Goal: Information Seeking & Learning: Check status

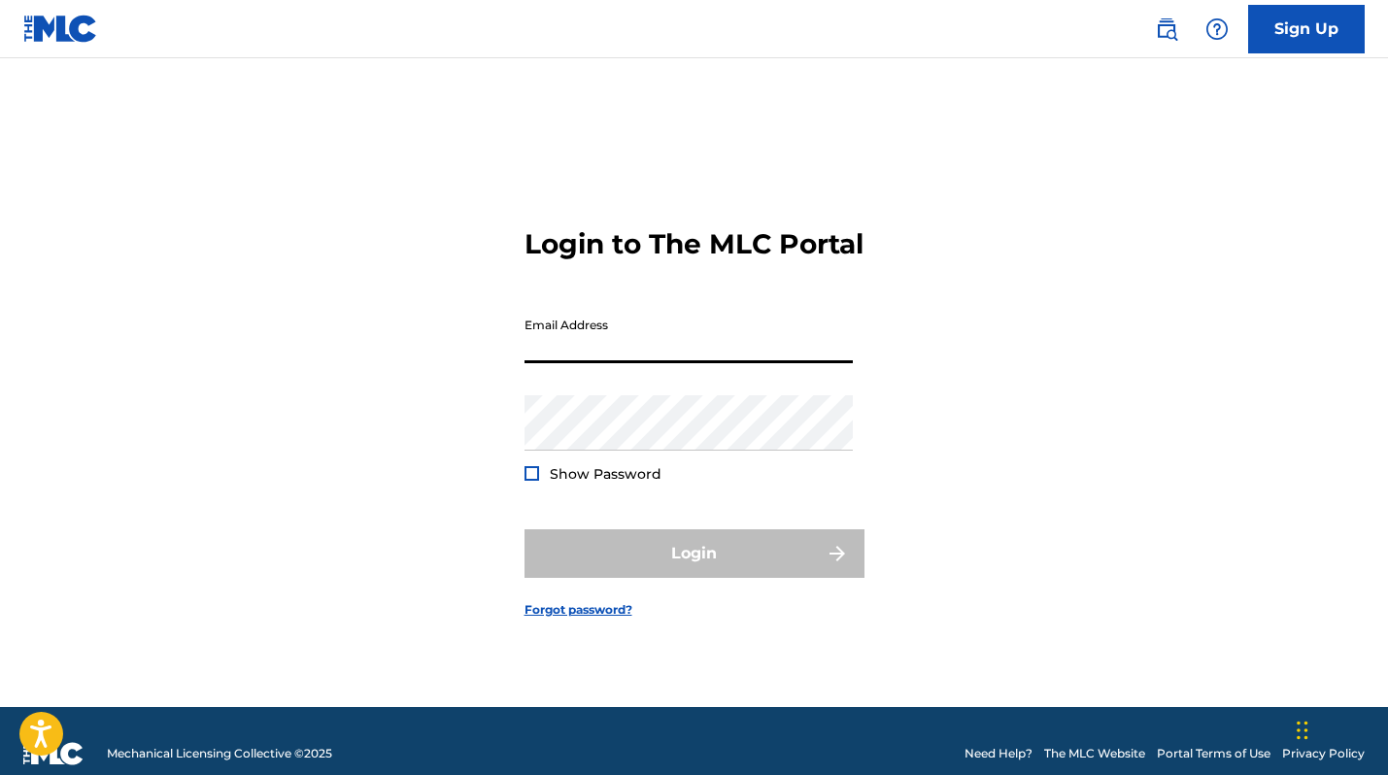
type input "[EMAIL_ADDRESS][DOMAIN_NAME]"
click at [693, 570] on button "Login" at bounding box center [694, 553] width 340 height 49
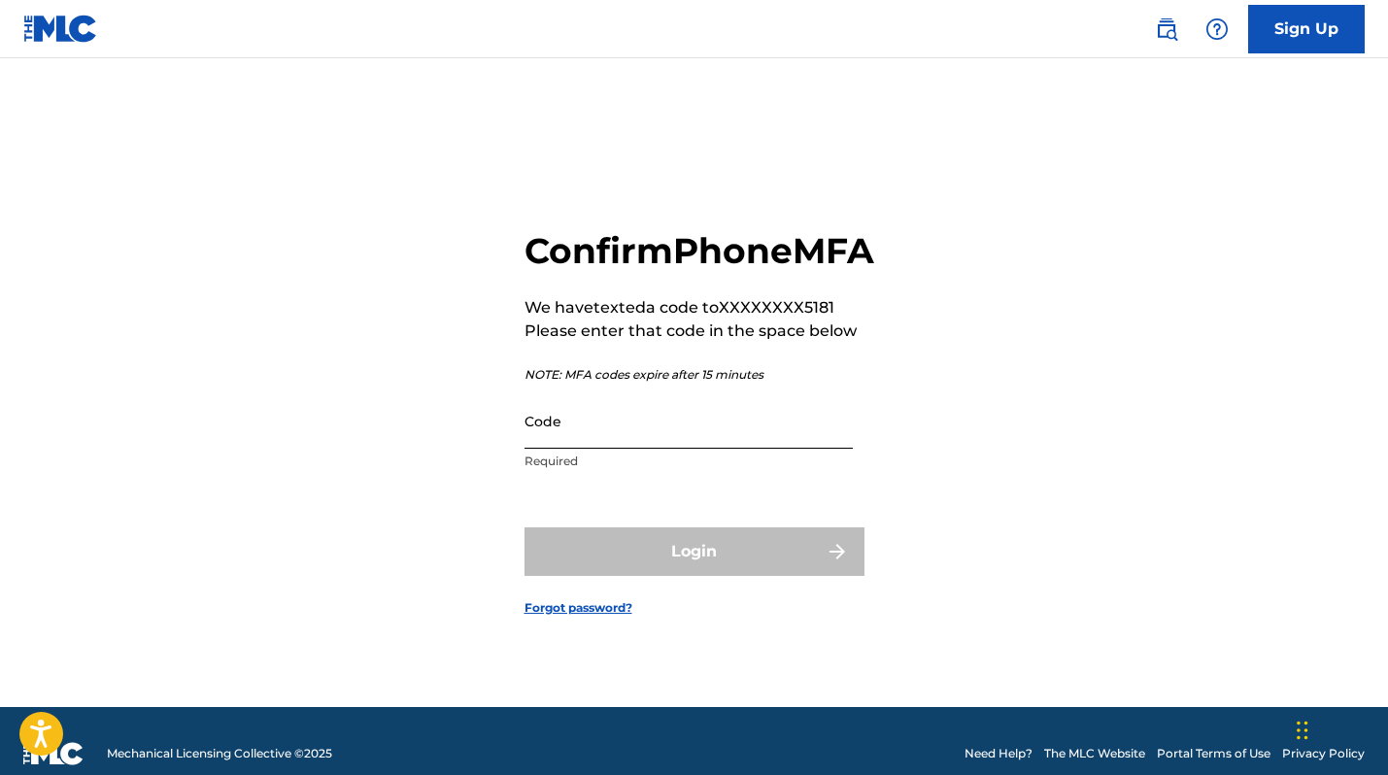
click at [559, 449] on input "Code" at bounding box center [688, 420] width 328 height 55
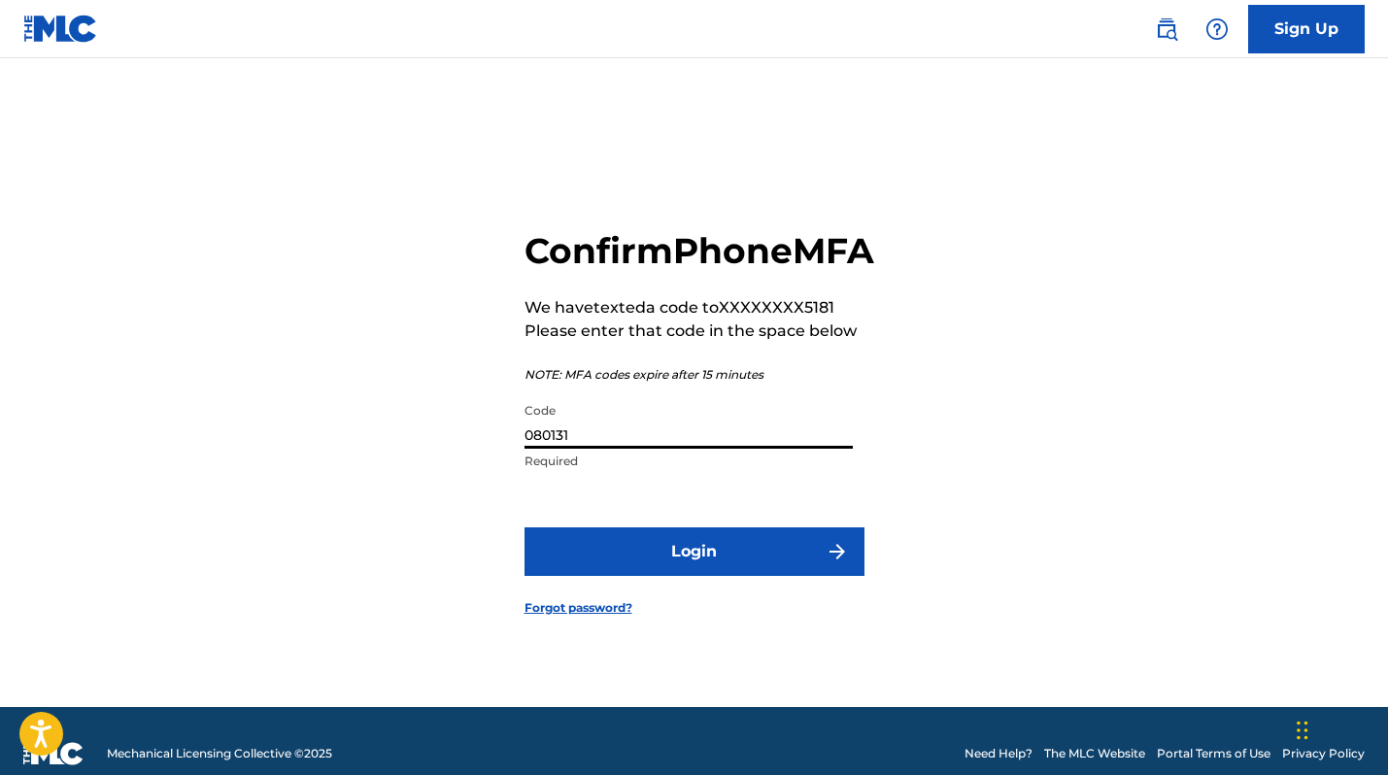
type input "080131"
click at [693, 573] on button "Login" at bounding box center [694, 551] width 340 height 49
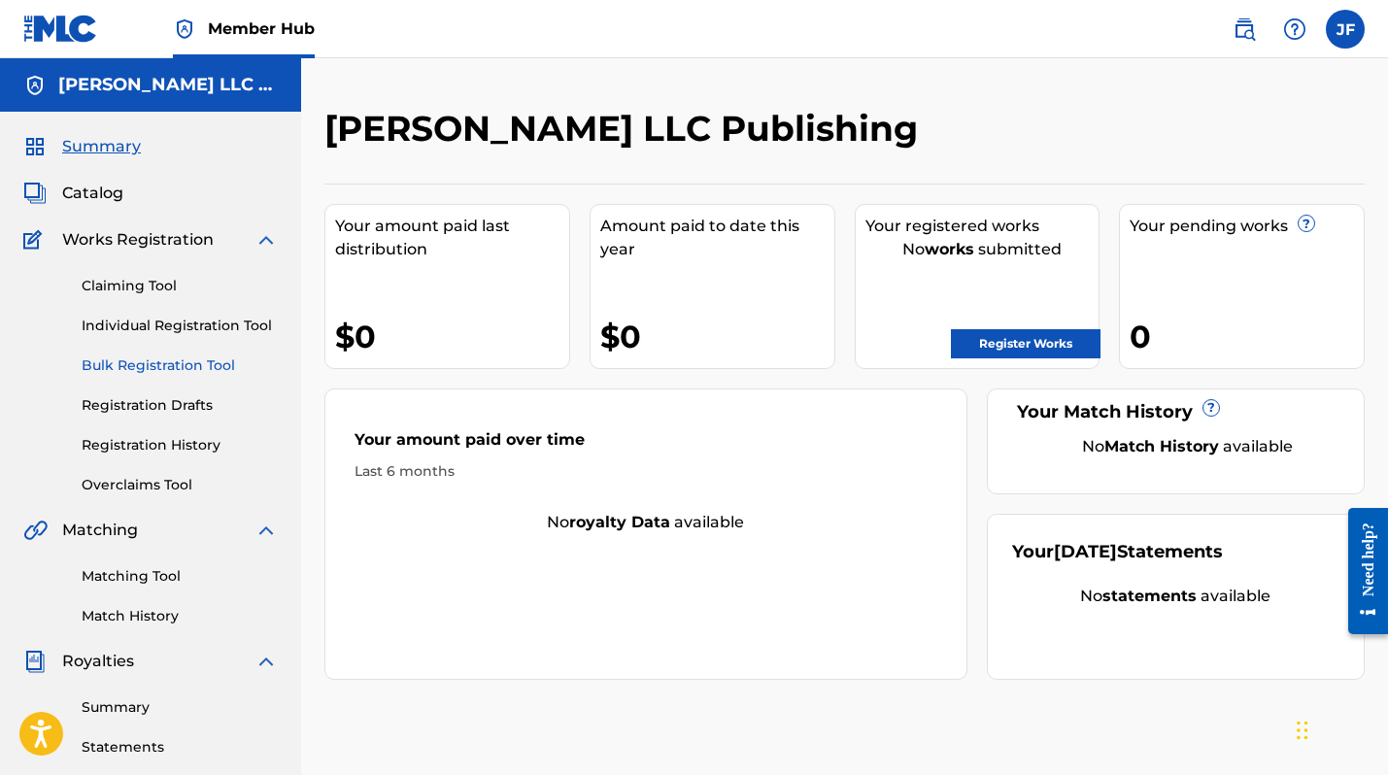
click at [204, 356] on link "Bulk Registration Tool" at bounding box center [180, 365] width 196 height 20
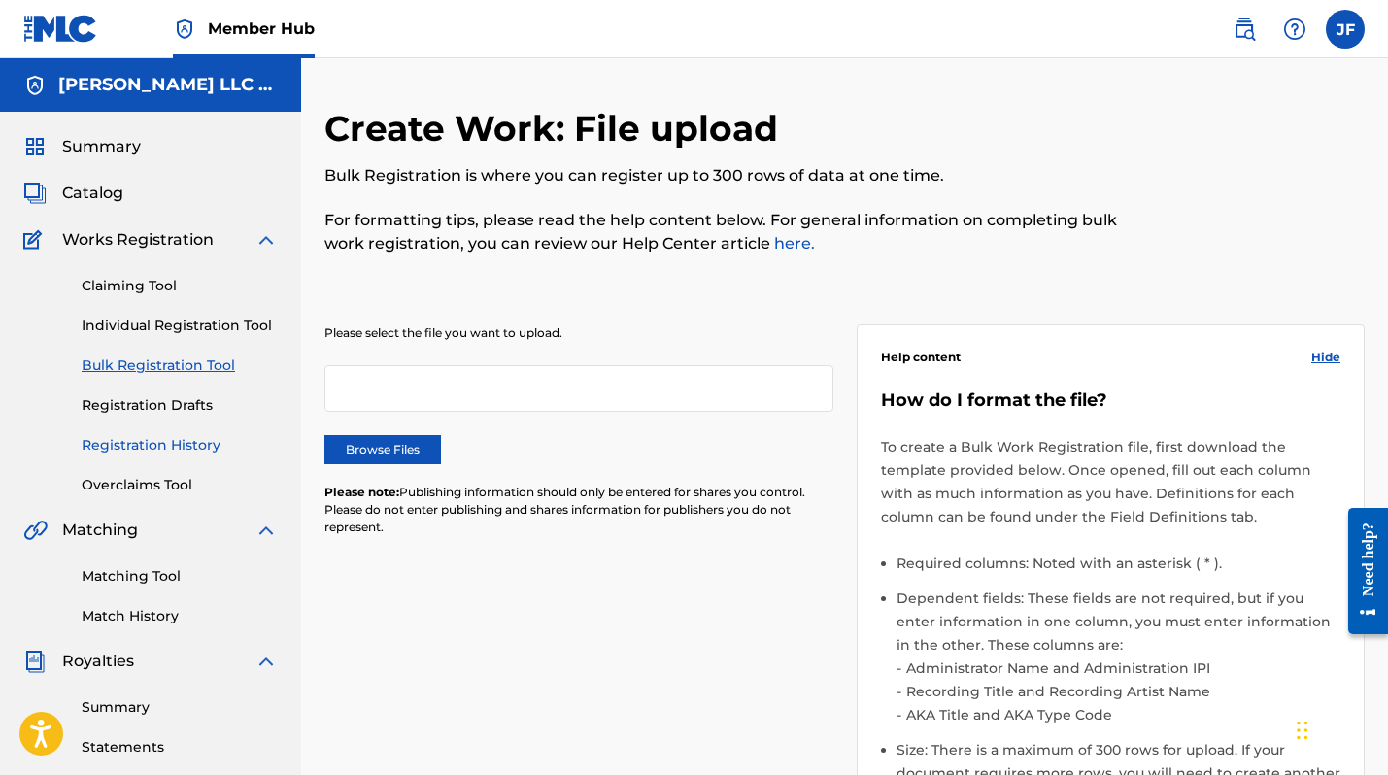
click at [188, 440] on link "Registration History" at bounding box center [180, 445] width 196 height 20
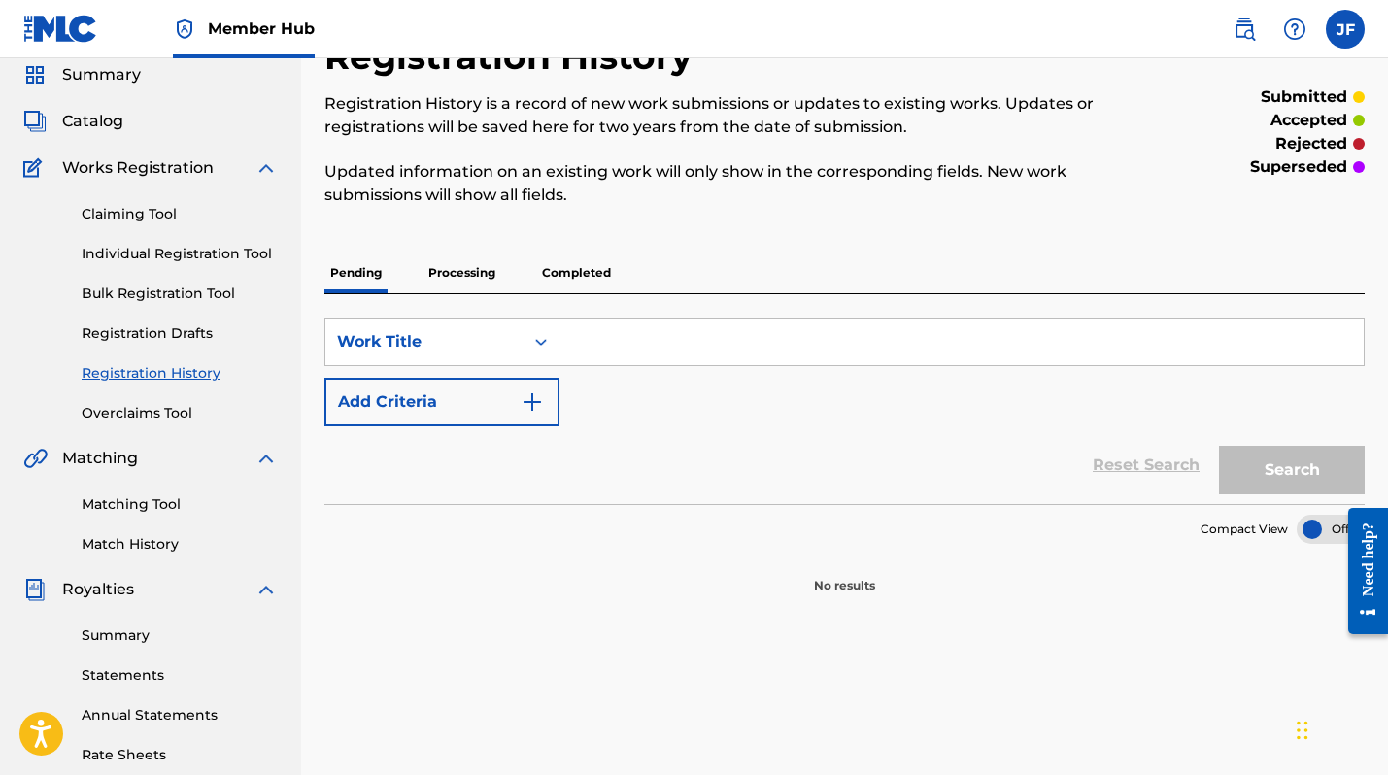
scroll to position [75, 0]
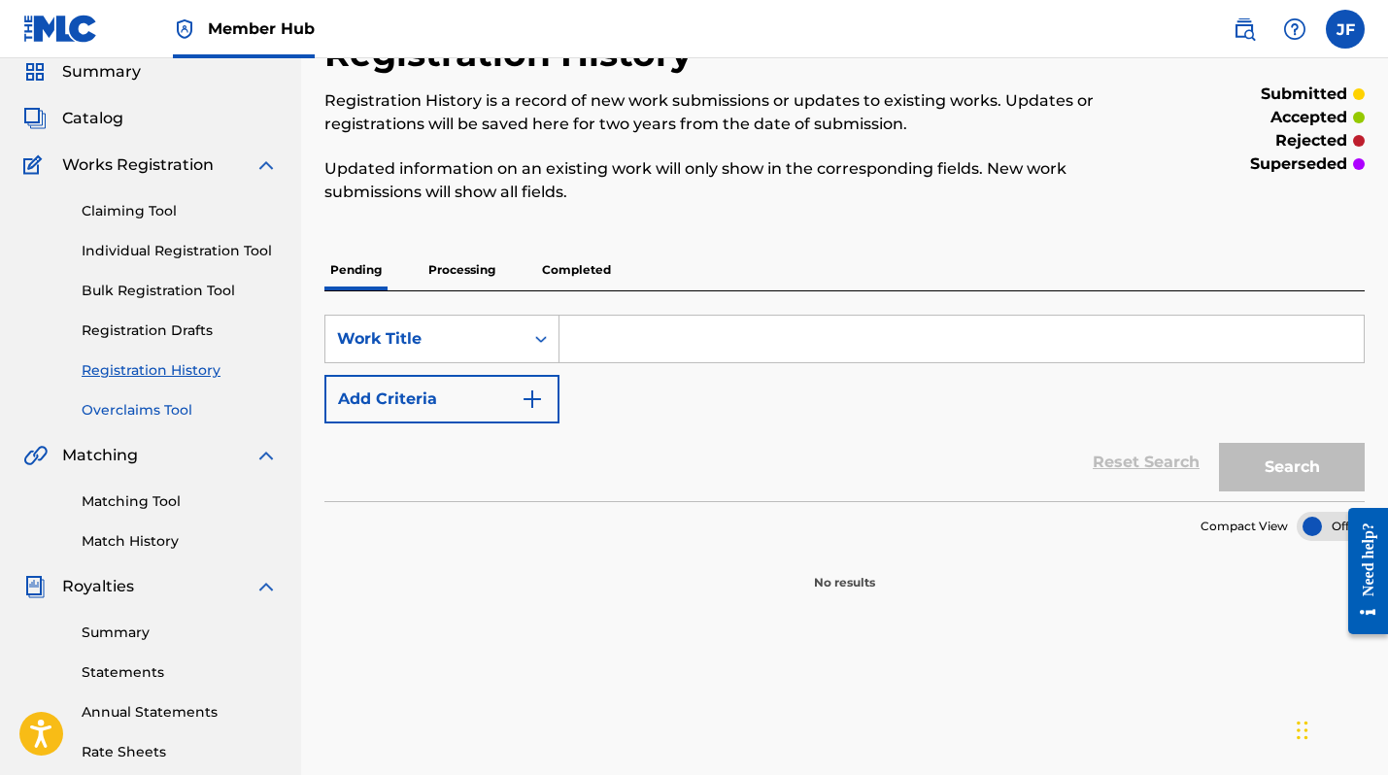
click at [167, 412] on link "Overclaims Tool" at bounding box center [180, 410] width 196 height 20
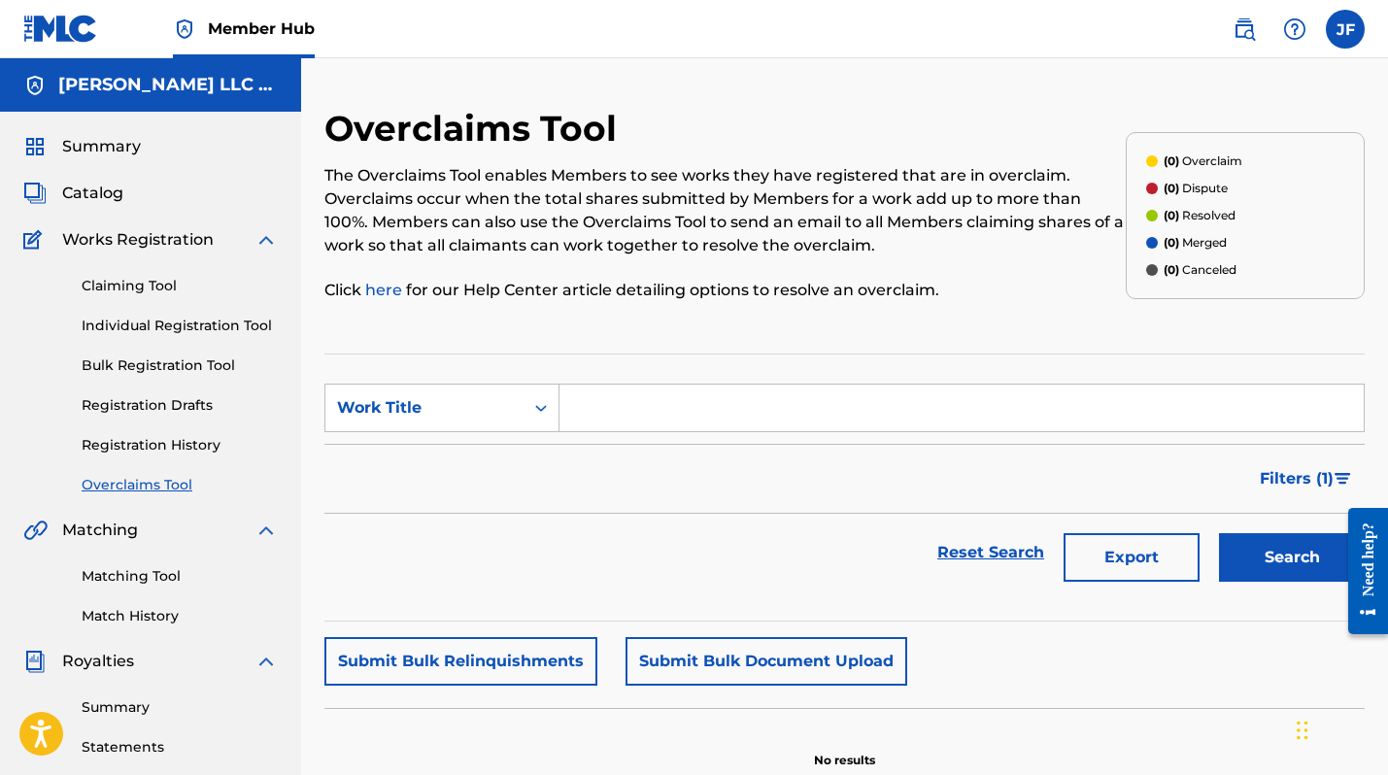
click at [111, 177] on div "Summary Catalog Works Registration Claiming Tool Individual Registration Tool B…" at bounding box center [150, 611] width 301 height 999
click at [104, 198] on span "Catalog" at bounding box center [92, 193] width 61 height 23
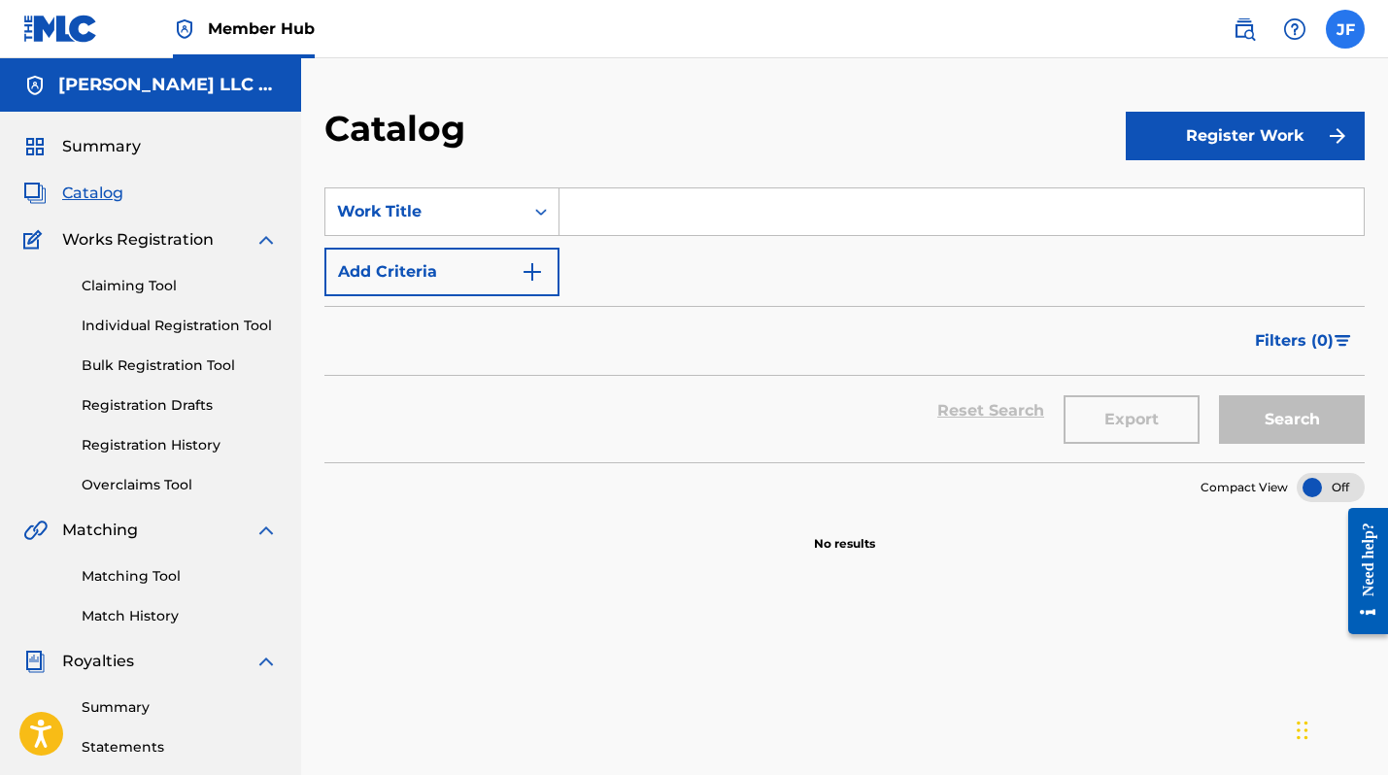
click at [1341, 36] on label at bounding box center [1345, 29] width 39 height 39
click at [1345, 29] on input "JF [PERSON_NAME] [EMAIL_ADDRESS][DOMAIN_NAME] Notification Preferences Profile …" at bounding box center [1345, 29] width 0 height 0
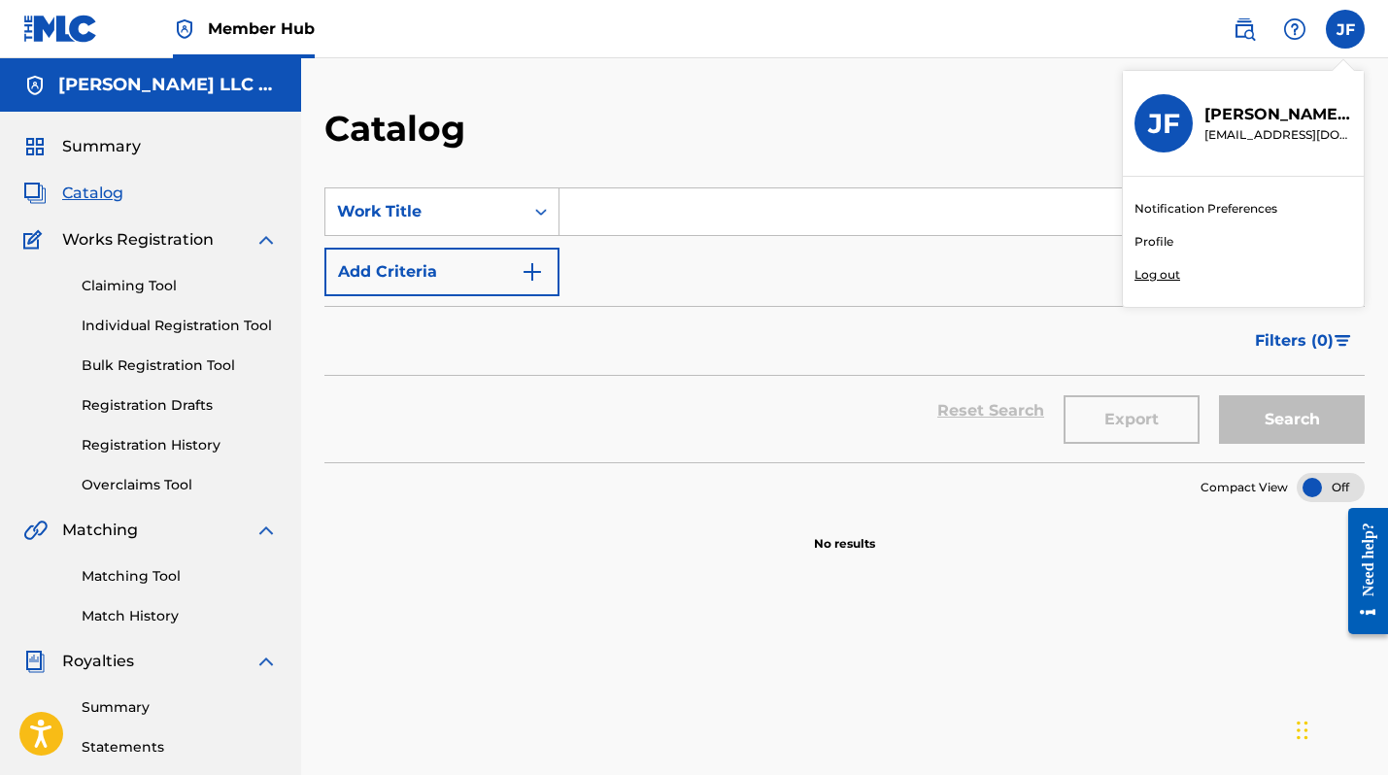
click at [1170, 276] on p "Log out" at bounding box center [1157, 274] width 46 height 17
click at [1345, 29] on input "JF [PERSON_NAME] [EMAIL_ADDRESS][DOMAIN_NAME] Notification Preferences Profile …" at bounding box center [1345, 29] width 0 height 0
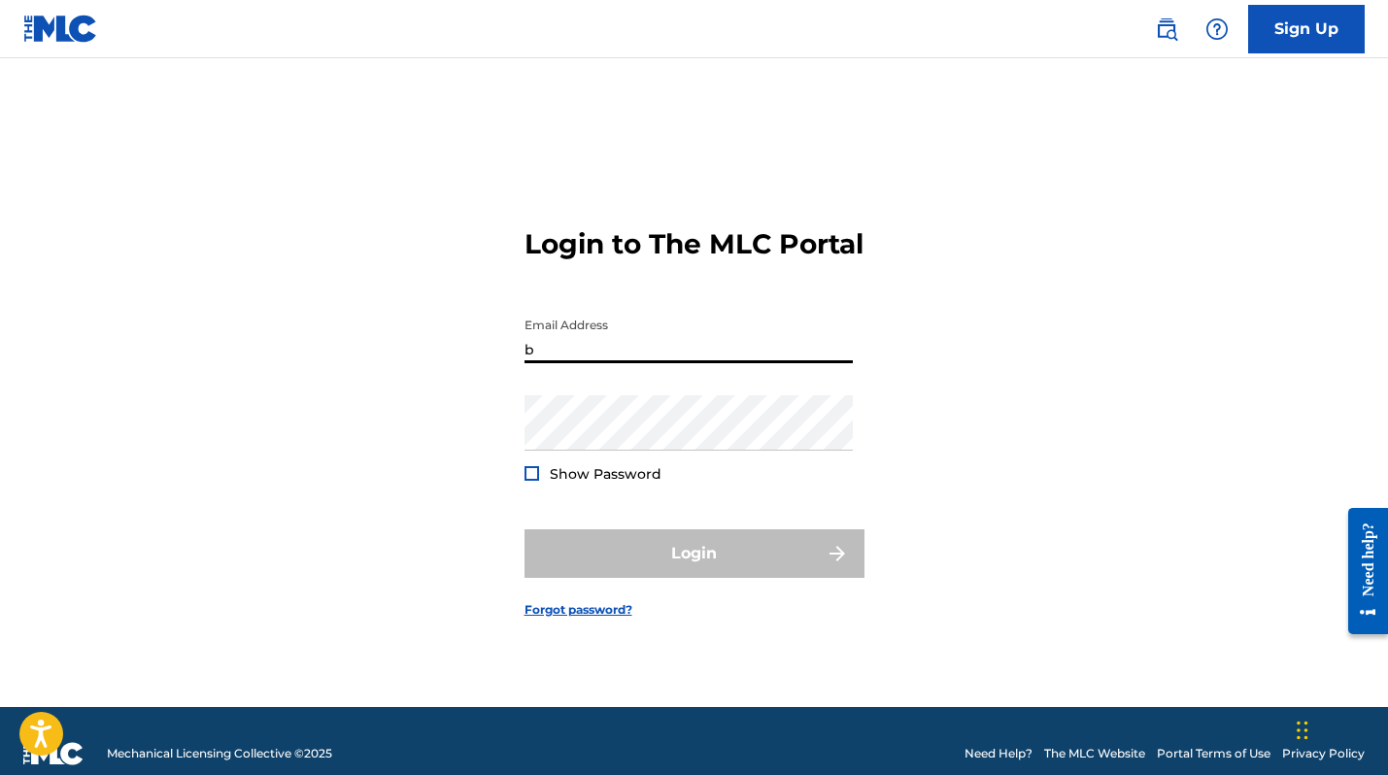
type input "[EMAIL_ADDRESS][DOMAIN_NAME]"
click at [693, 570] on button "Login" at bounding box center [694, 553] width 340 height 49
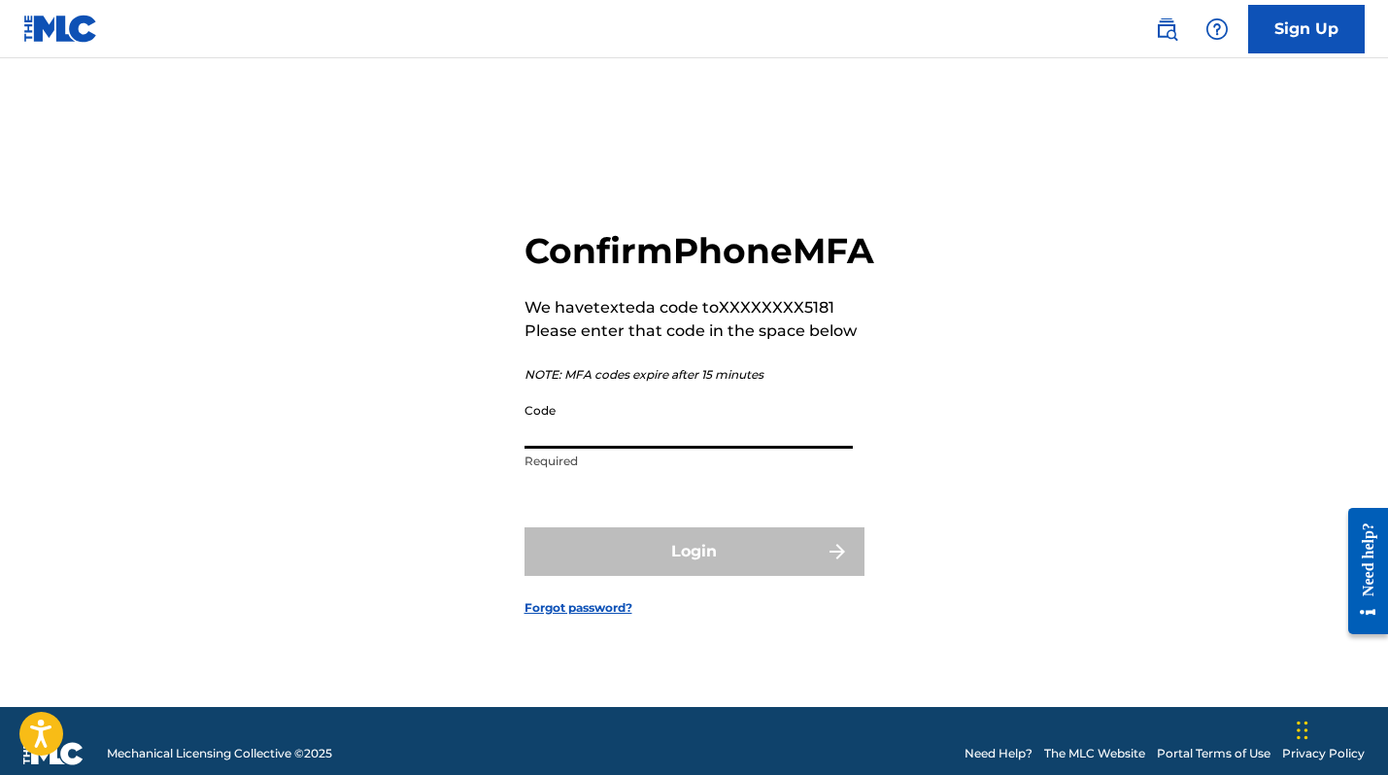
click at [566, 449] on input "Code" at bounding box center [688, 420] width 328 height 55
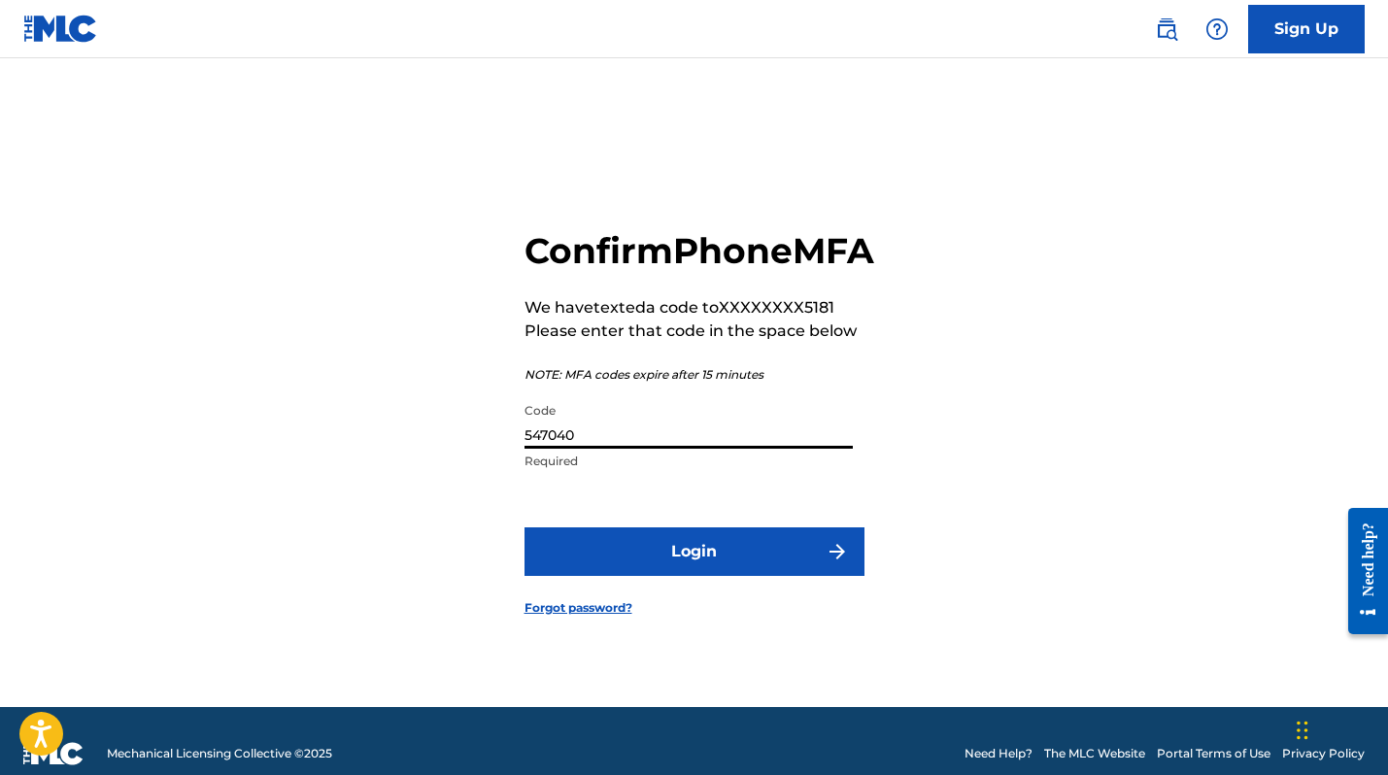
type input "547040"
click at [693, 573] on button "Login" at bounding box center [694, 551] width 340 height 49
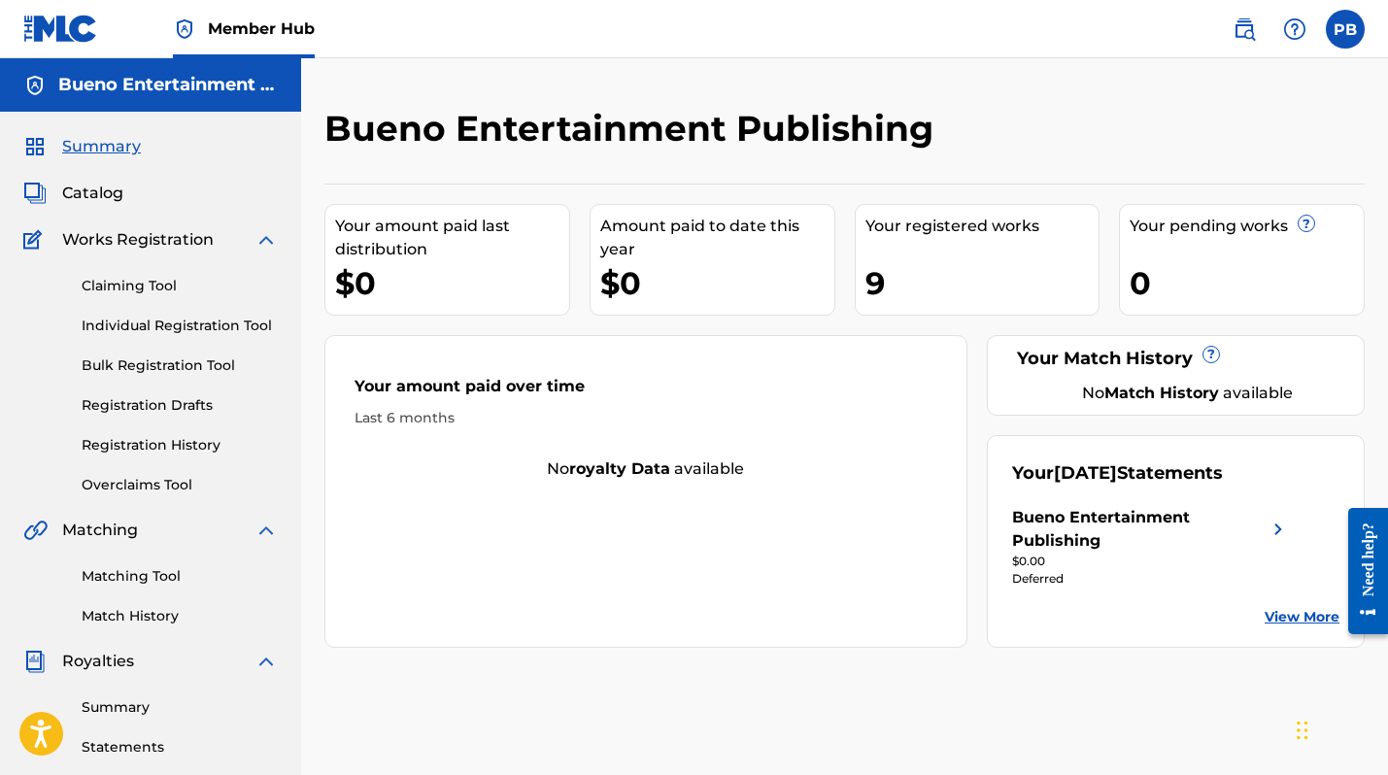
click at [974, 244] on div "Your registered works 9" at bounding box center [978, 260] width 246 height 112
click at [112, 199] on span "Catalog" at bounding box center [92, 193] width 61 height 23
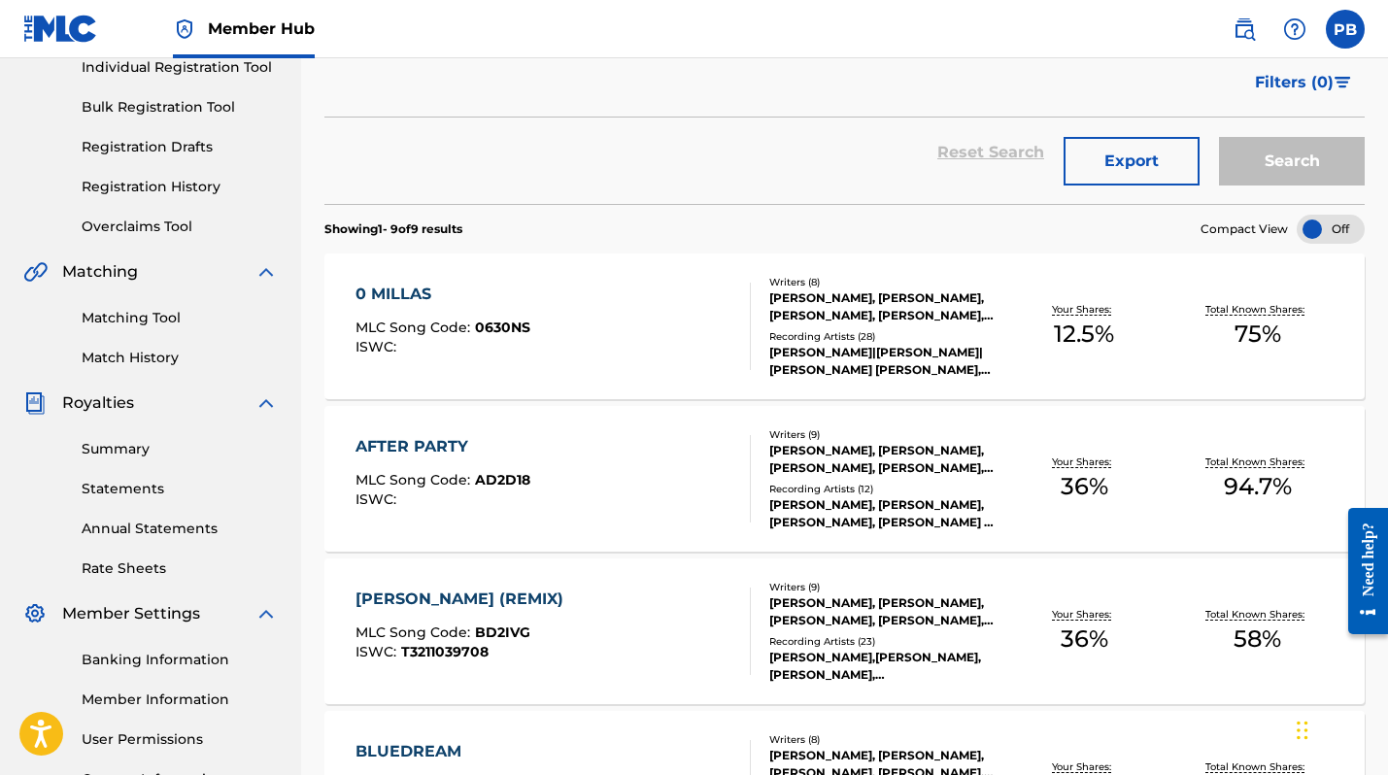
scroll to position [221, 0]
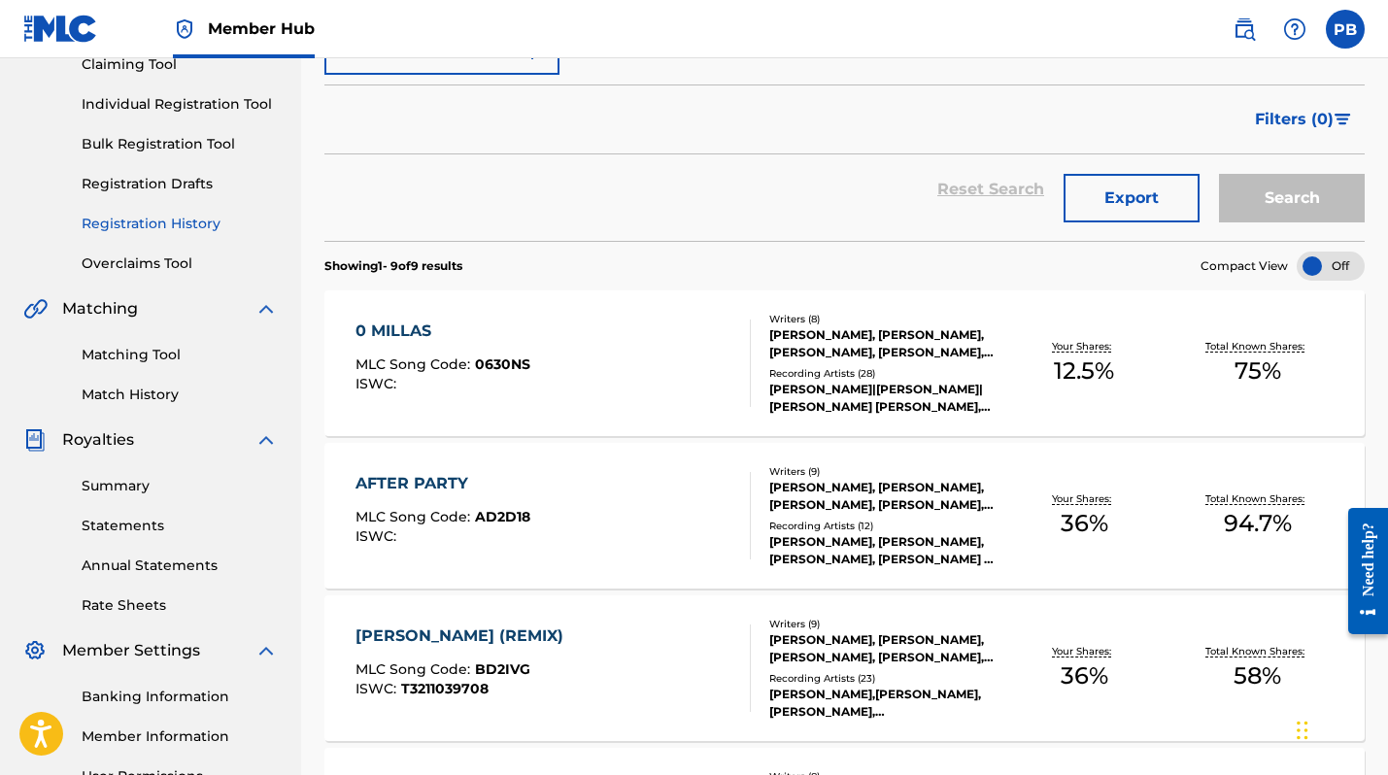
click at [199, 226] on link "Registration History" at bounding box center [180, 224] width 196 height 20
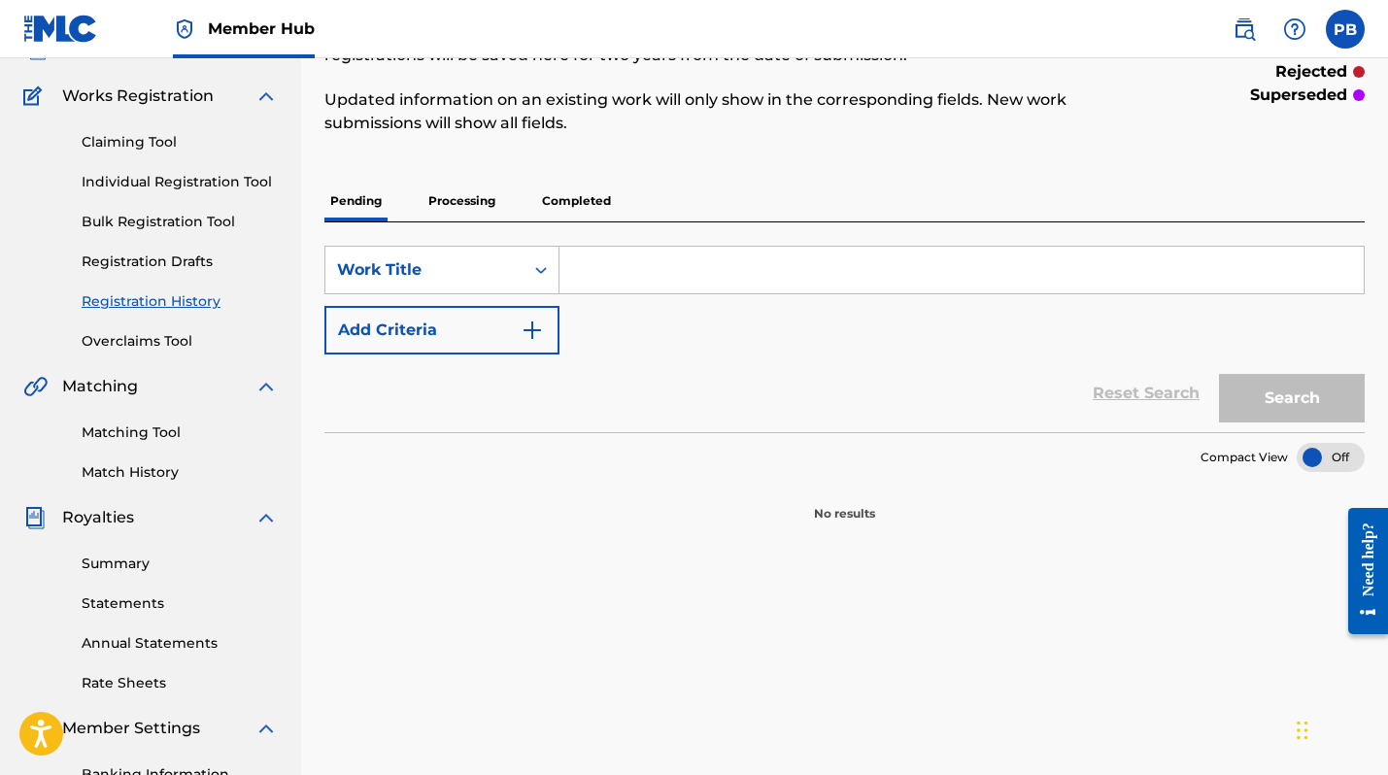
scroll to position [132, 0]
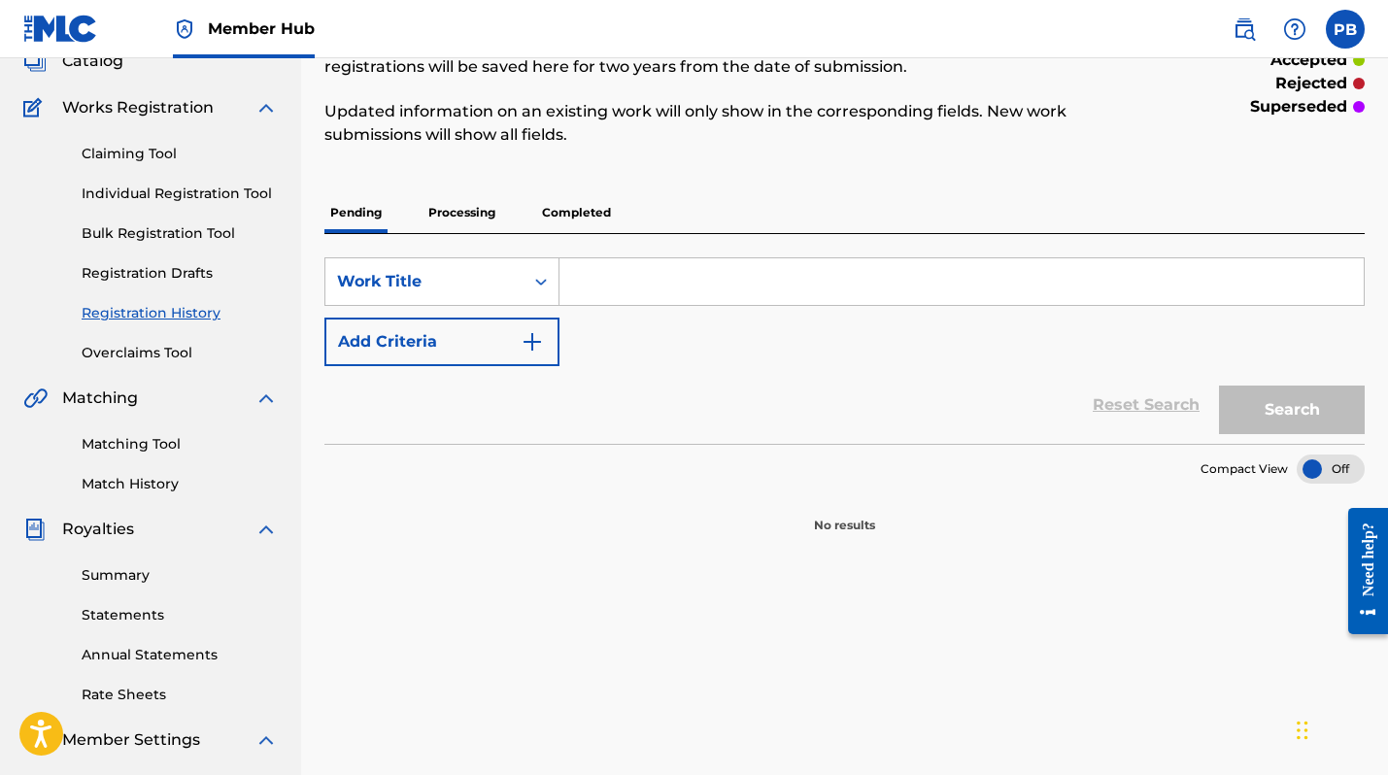
click at [467, 218] on p "Processing" at bounding box center [461, 212] width 79 height 41
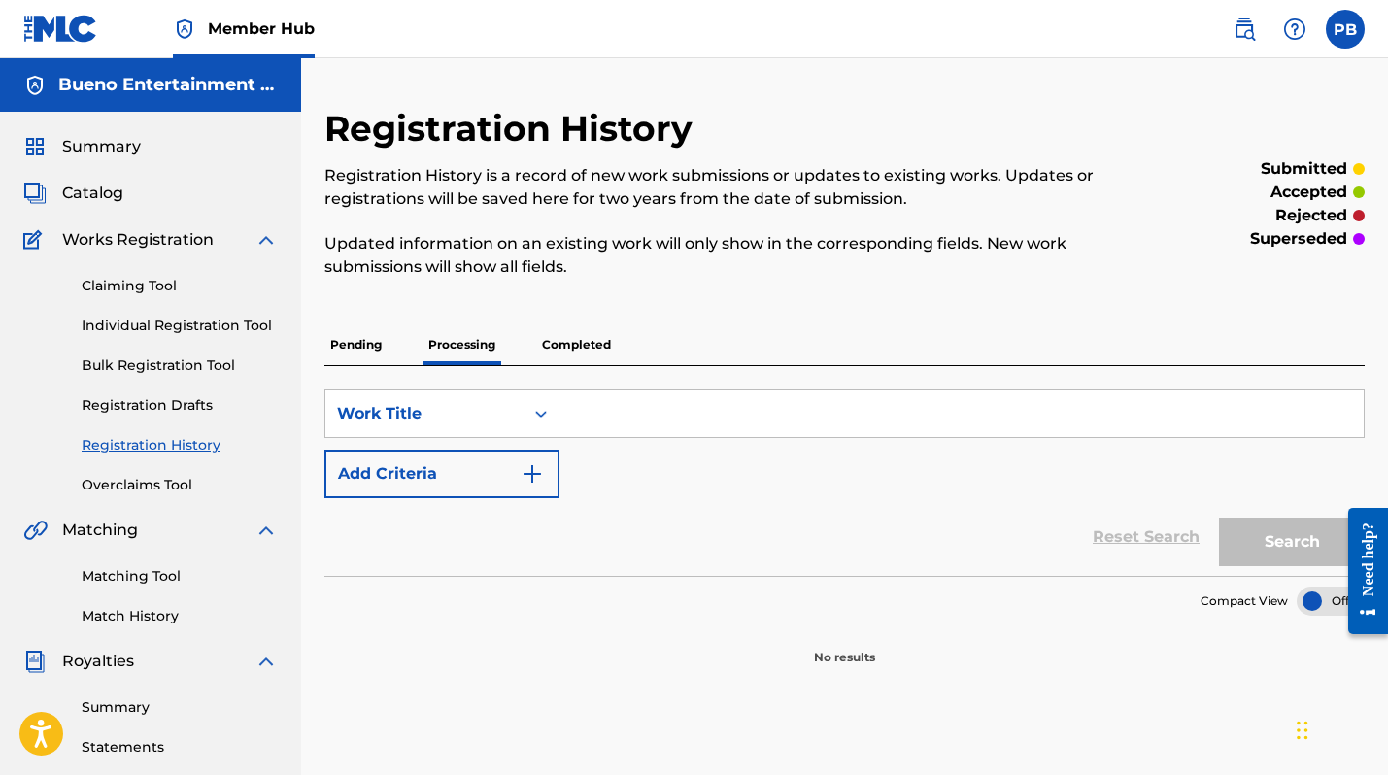
click at [579, 345] on p "Completed" at bounding box center [576, 344] width 81 height 41
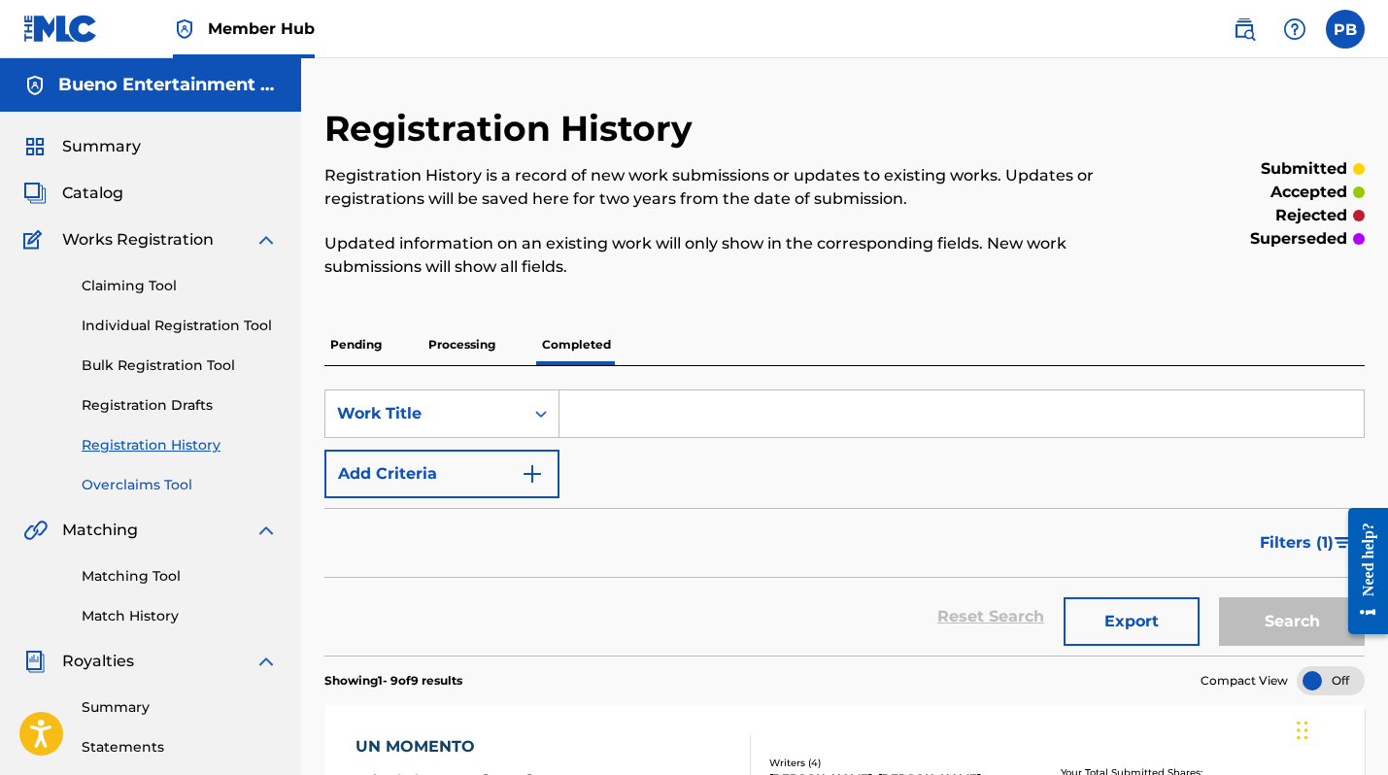
click at [182, 487] on link "Overclaims Tool" at bounding box center [180, 485] width 196 height 20
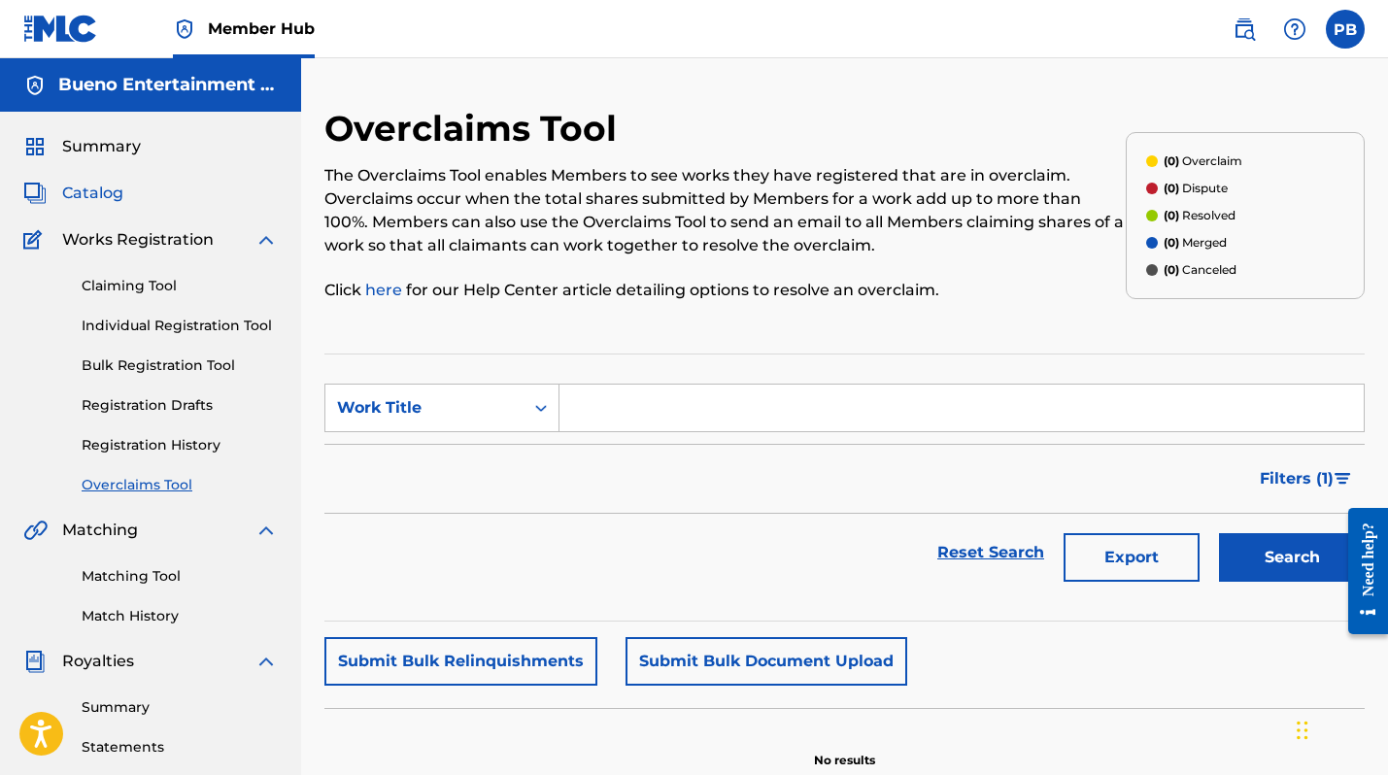
click at [113, 192] on span "Catalog" at bounding box center [92, 193] width 61 height 23
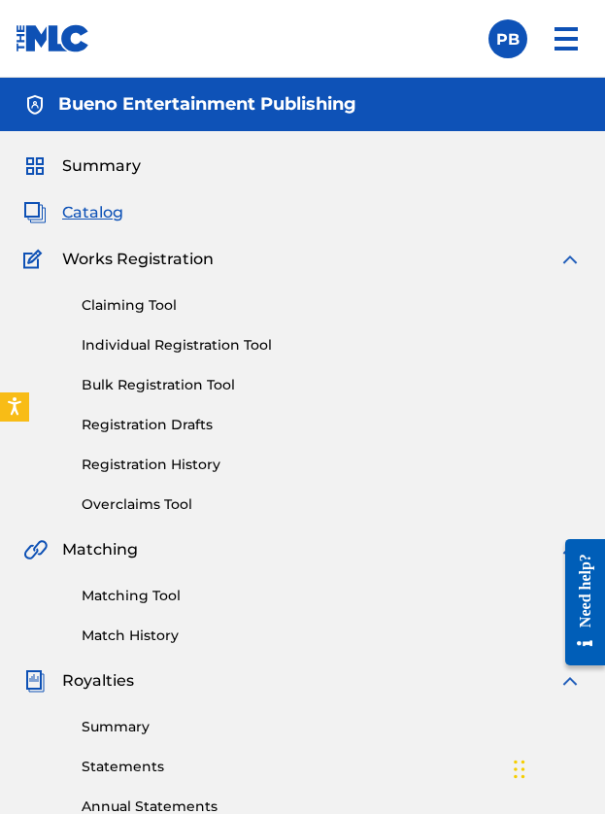
click at [78, 211] on span "Catalog" at bounding box center [92, 212] width 61 height 23
click at [570, 259] on img at bounding box center [569, 259] width 23 height 23
